Goal: Task Accomplishment & Management: Manage account settings

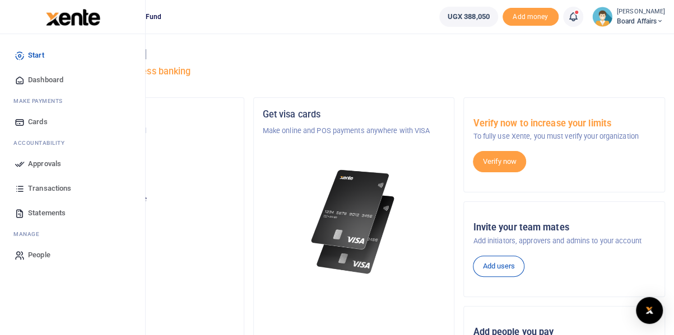
click at [36, 81] on span "Dashboard" at bounding box center [45, 79] width 35 height 11
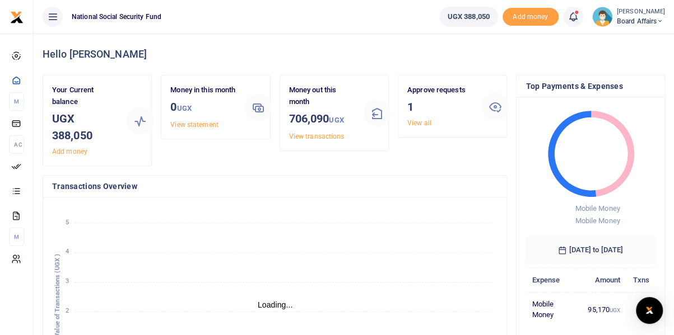
scroll to position [9, 9]
click at [417, 122] on link "View all" at bounding box center [419, 123] width 24 height 8
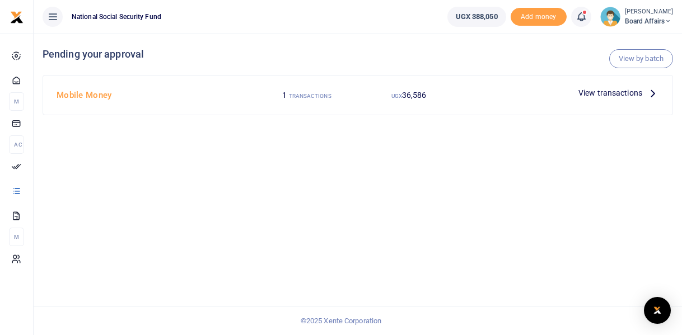
click at [647, 92] on icon at bounding box center [653, 93] width 12 height 12
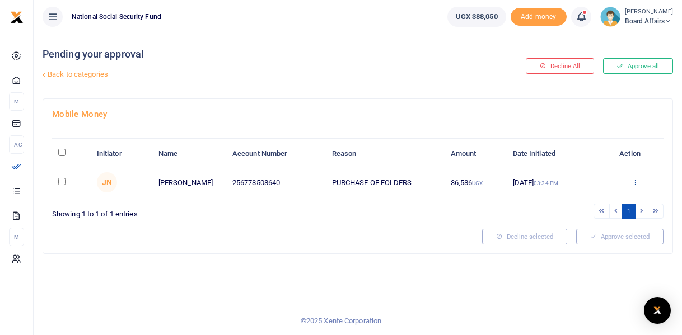
click at [637, 181] on icon at bounding box center [635, 182] width 7 height 8
click at [576, 204] on link "Approve" at bounding box center [595, 201] width 88 height 16
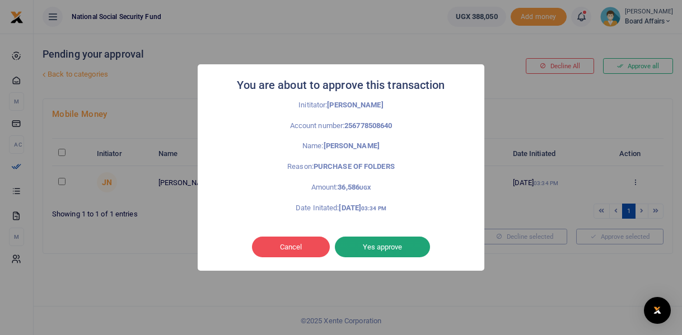
click at [375, 250] on button "Yes approve" at bounding box center [382, 247] width 95 height 21
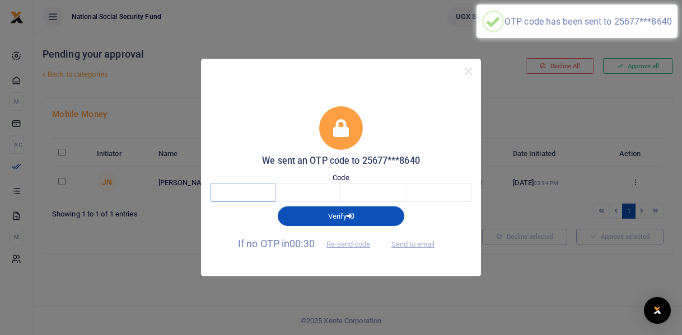
click at [265, 196] on input "text" at bounding box center [243, 192] width 66 height 19
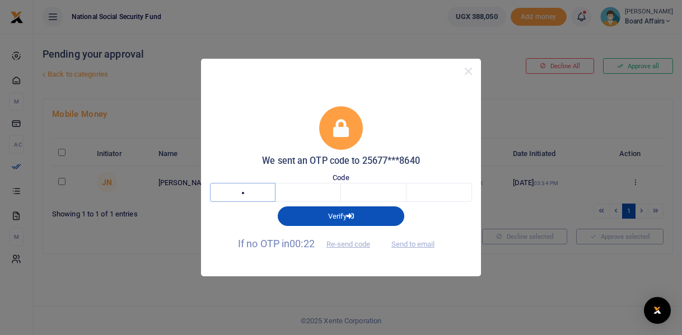
type input "6"
type input "5"
type input "1"
